Goal: Information Seeking & Learning: Learn about a topic

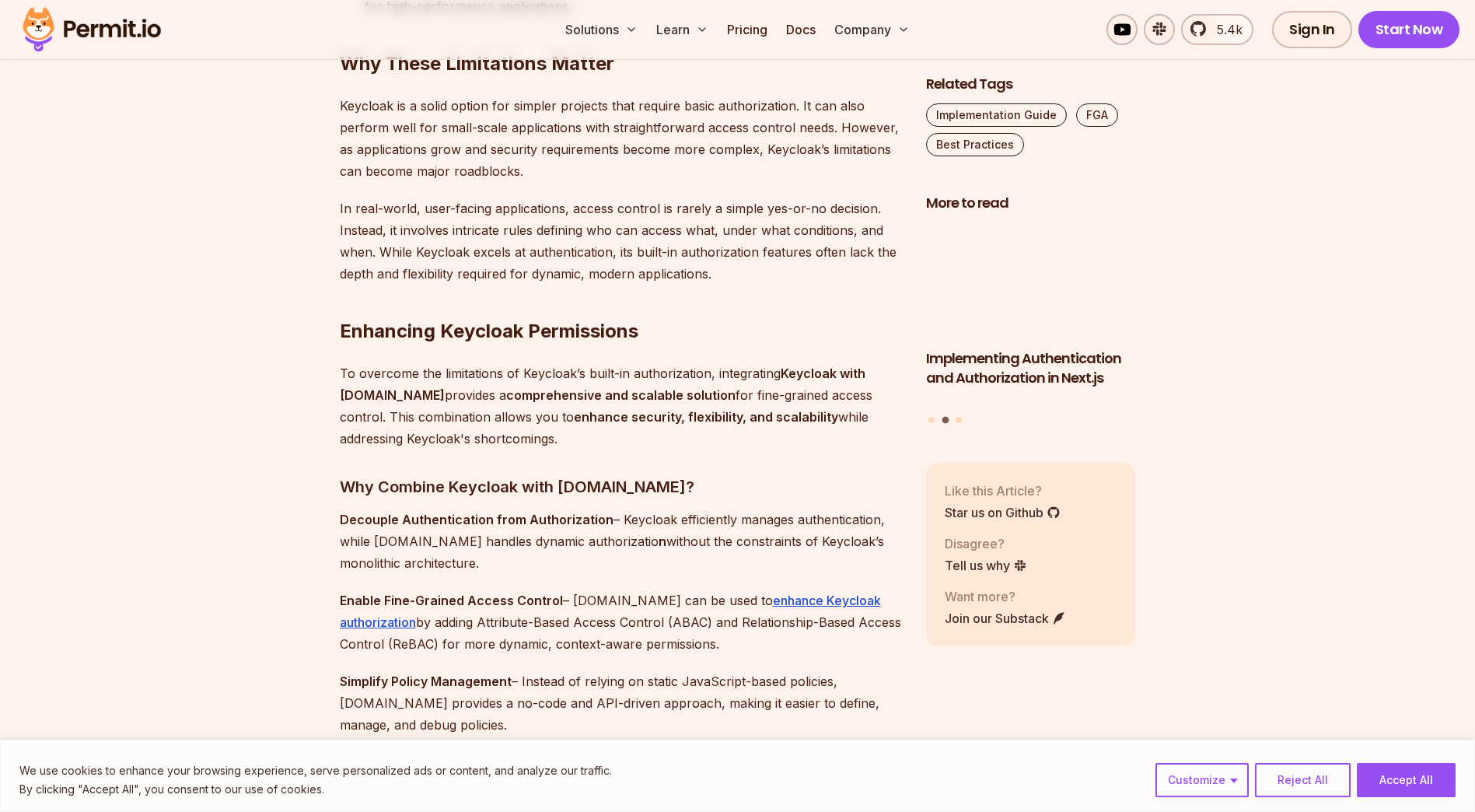
scroll to position [4197, 0]
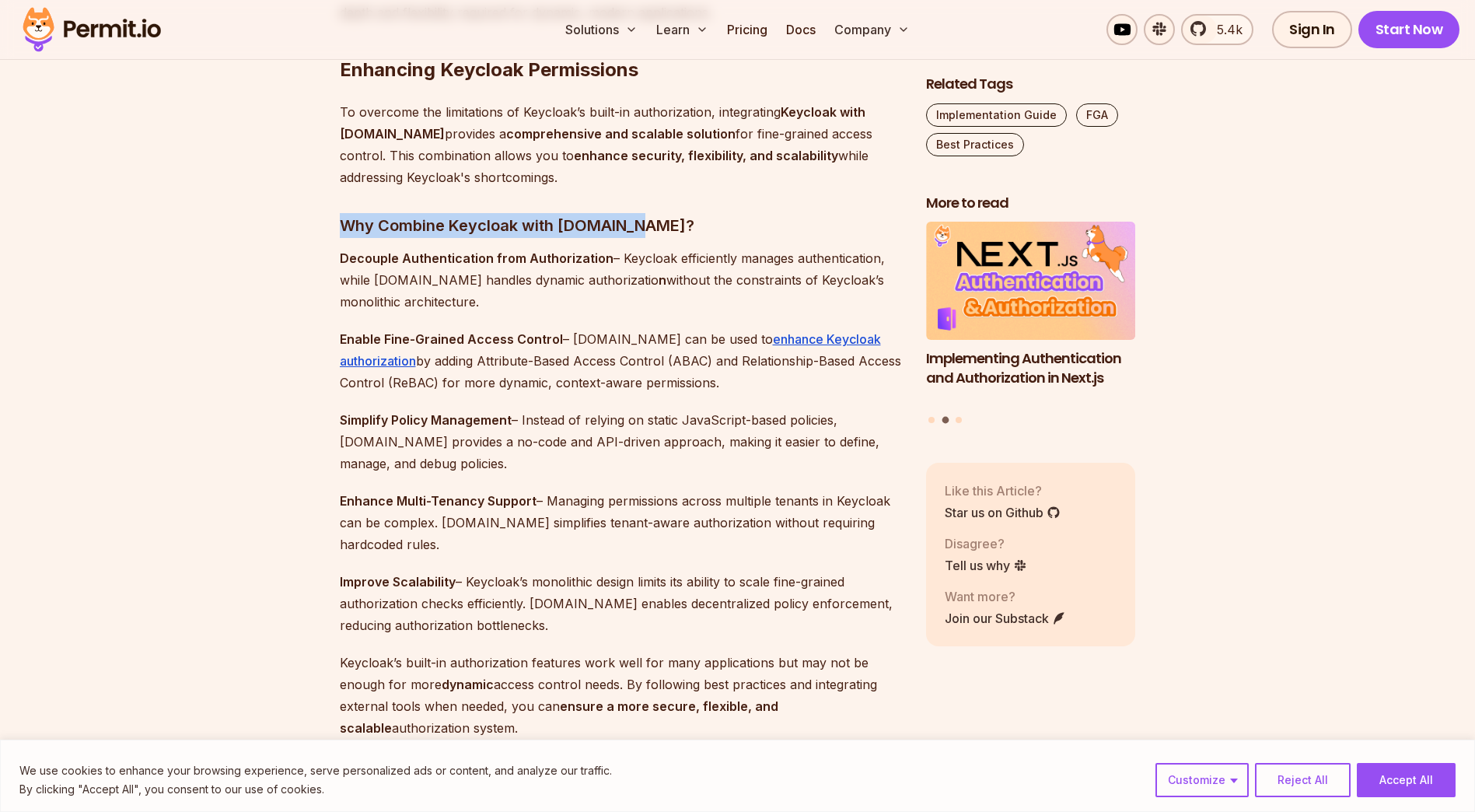
drag, startPoint x: 627, startPoint y: 225, endPoint x: 332, endPoint y: 227, distance: 295.0
click at [619, 249] on p "Decouple Authentication from Authorization – Keycloak efficiently manages authe…" at bounding box center [619, 280] width 561 height 65
click at [72, 45] on img at bounding box center [92, 29] width 152 height 52
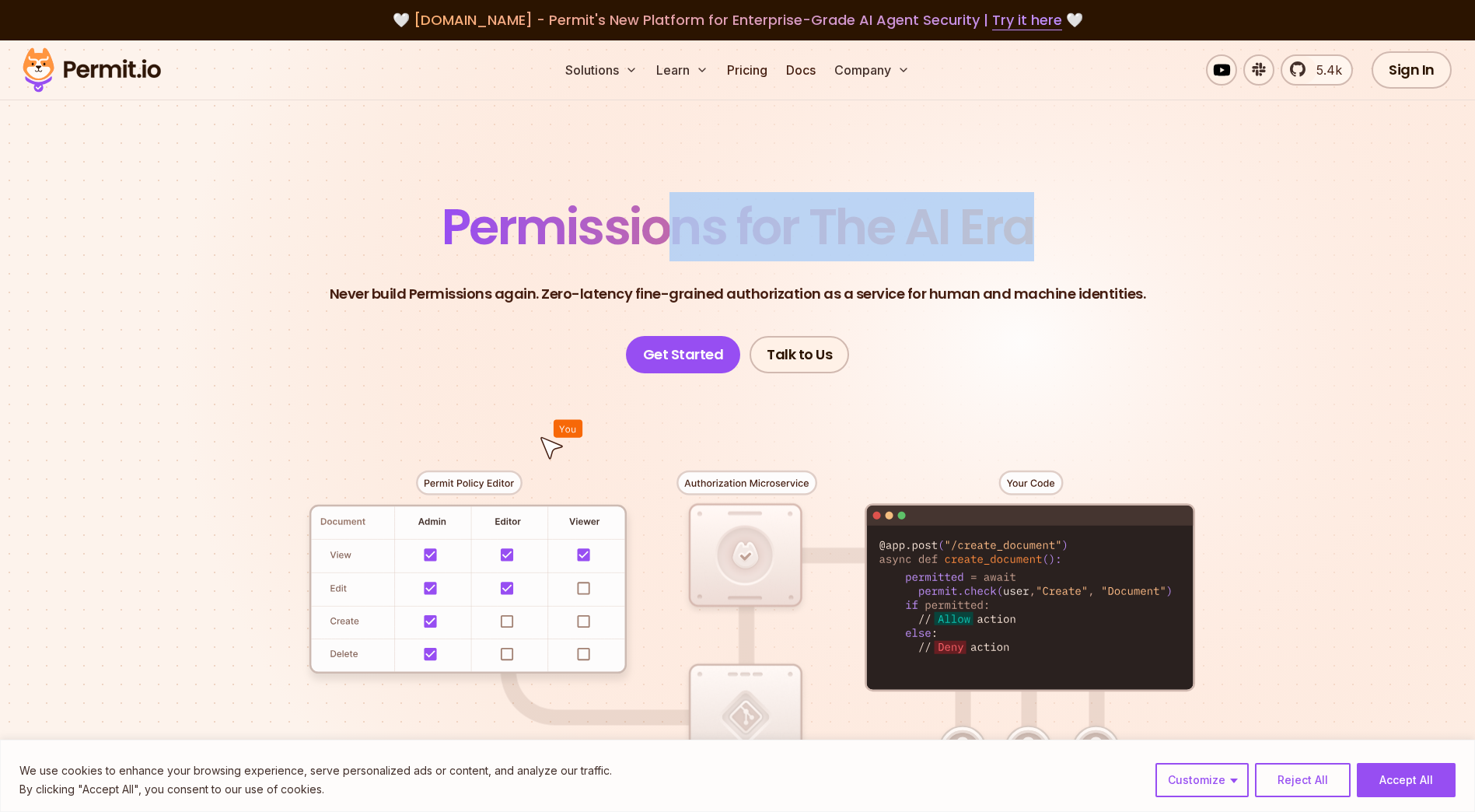
drag, startPoint x: 696, startPoint y: 250, endPoint x: 1060, endPoint y: 244, distance: 364.0
click at [1060, 244] on header "Permissions for The AI Era Never build Permissions again. Zero-latency fine-gra…" at bounding box center [738, 287] width 1088 height 171
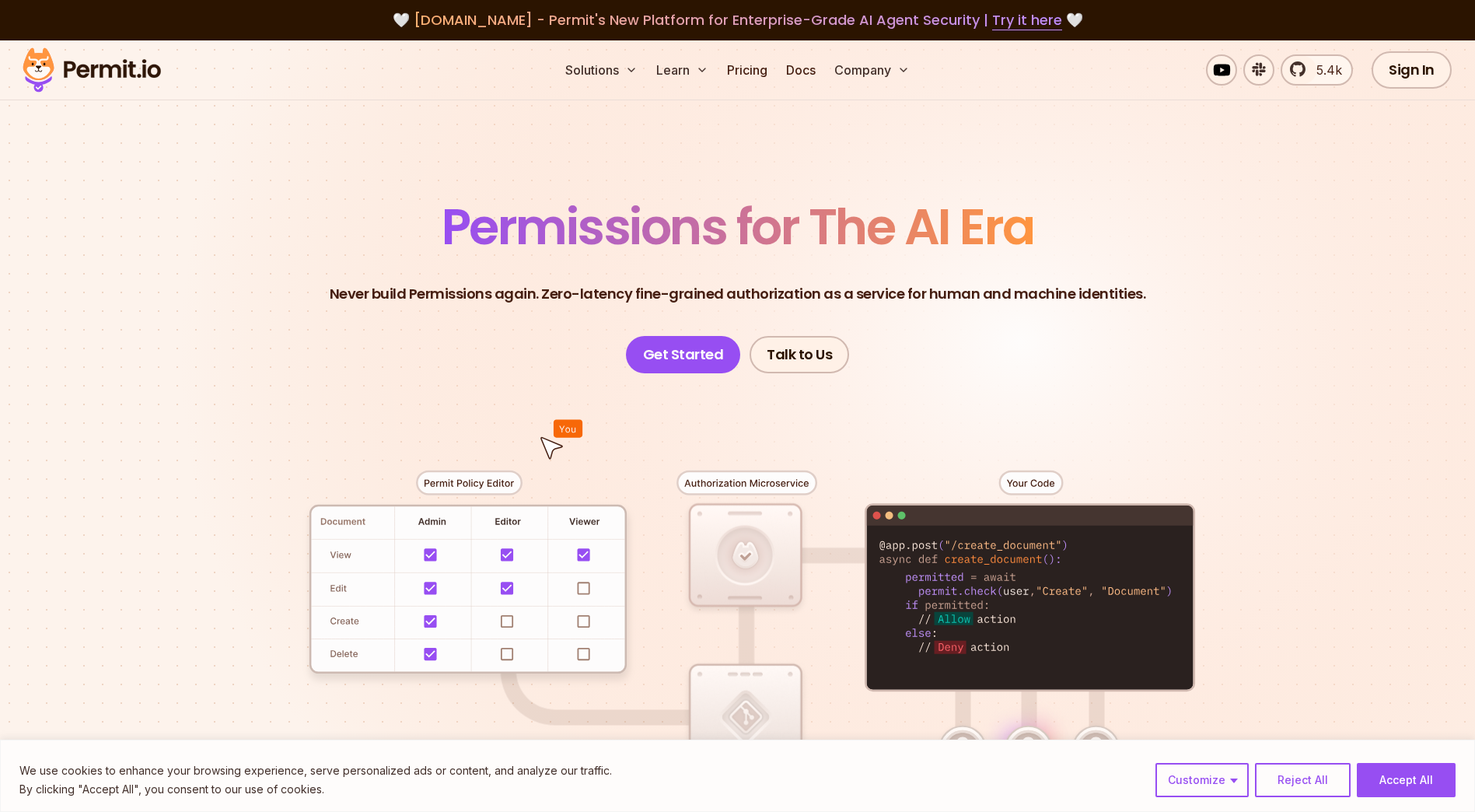
drag, startPoint x: 1060, startPoint y: 244, endPoint x: 1199, endPoint y: 289, distance: 146.1
click at [1199, 289] on header "Permissions for The AI Era Never build Permissions again. Zero-latency fine-gra…" at bounding box center [738, 287] width 1088 height 171
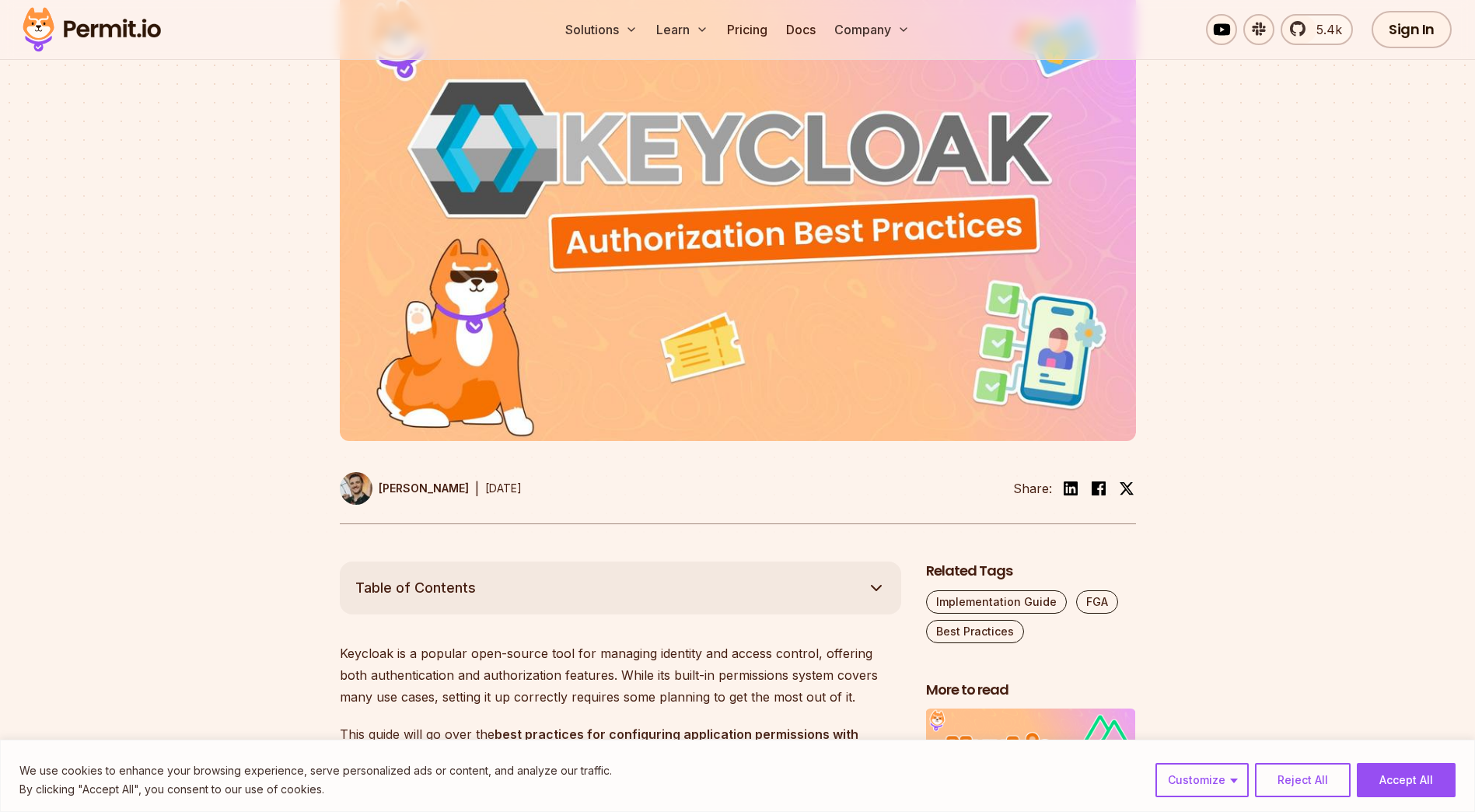
scroll to position [78, 0]
